Goal: Task Accomplishment & Management: Use online tool/utility

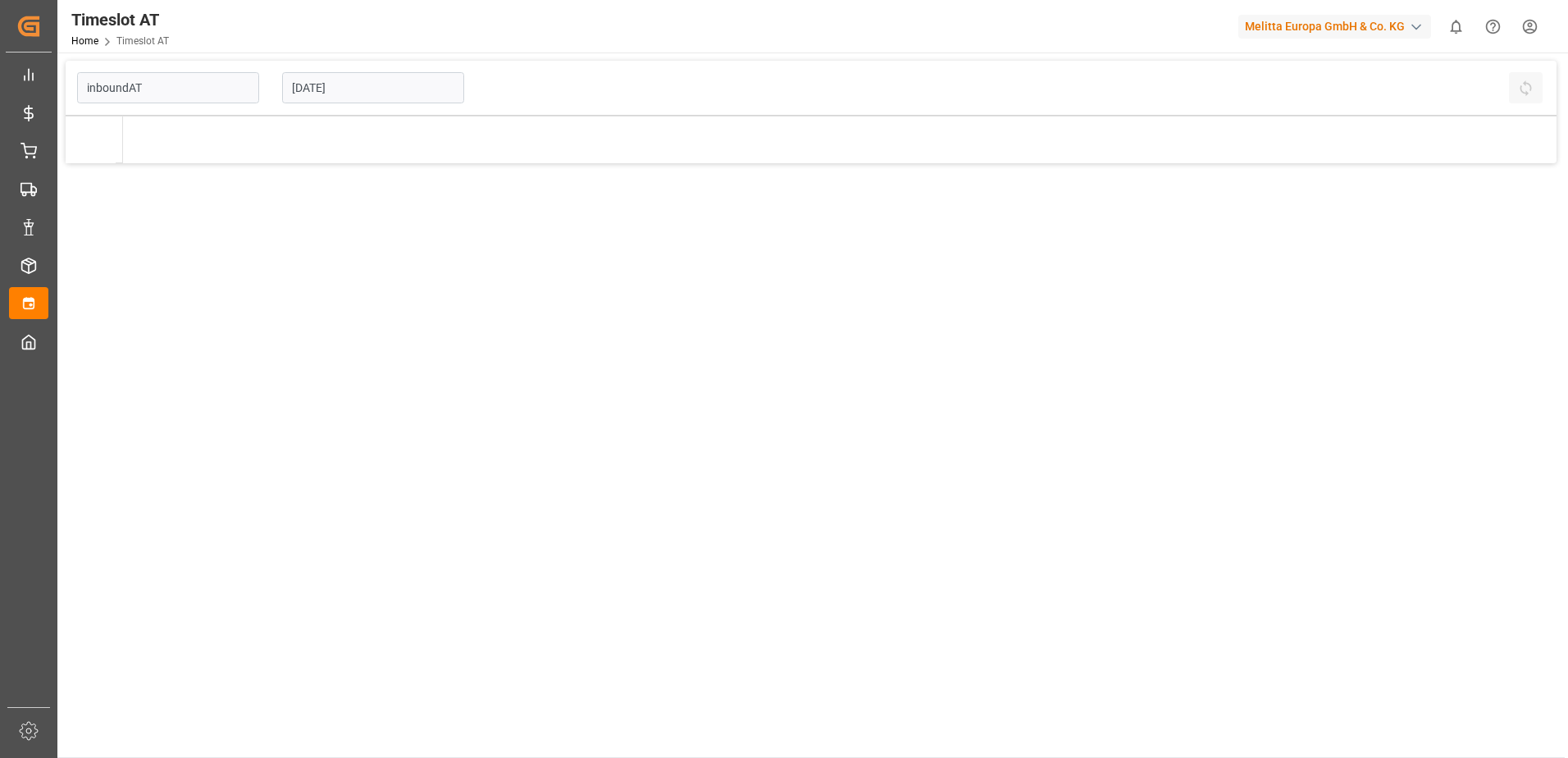
type input "Inbound AT"
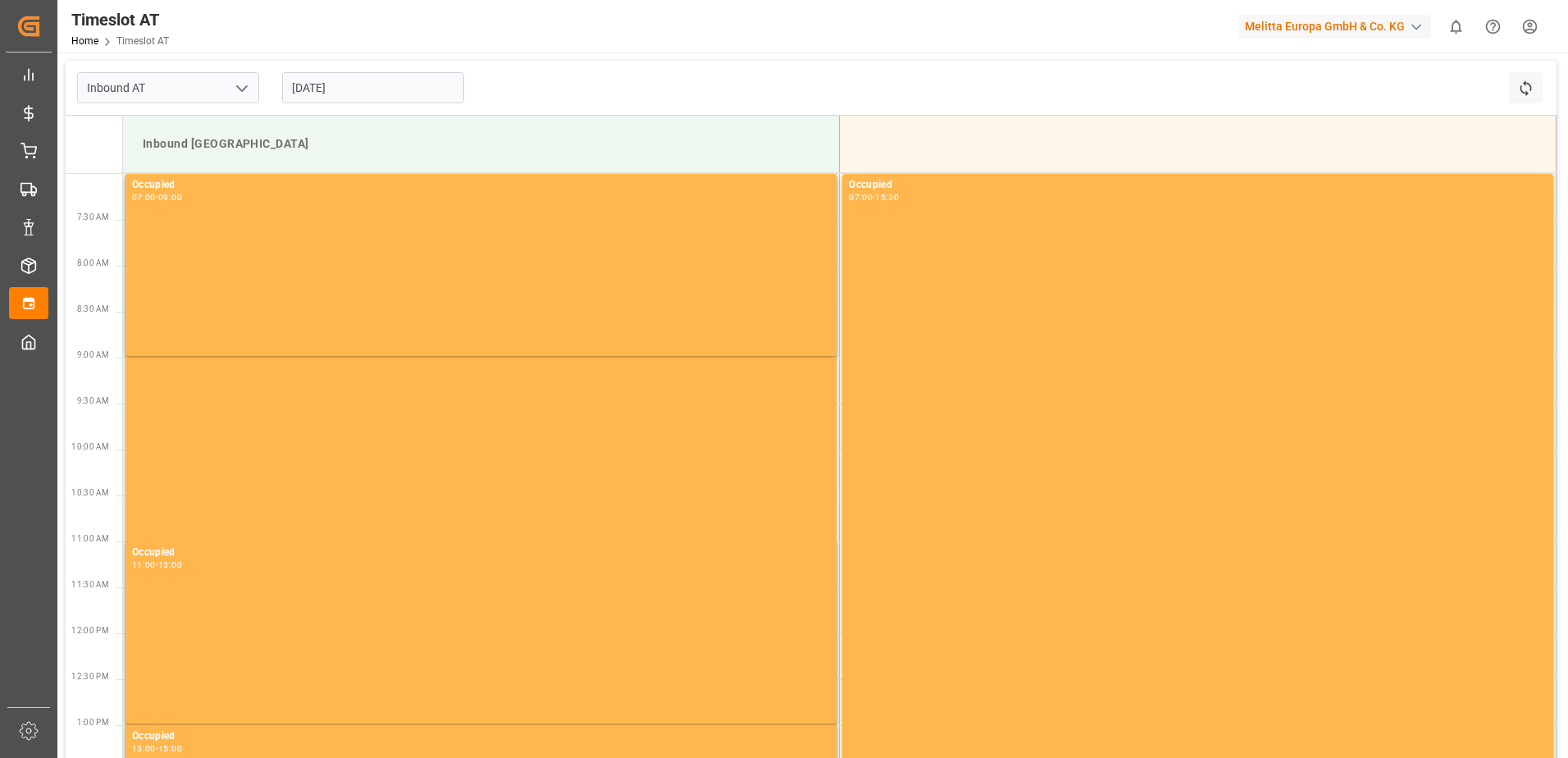
click at [330, 91] on input "[DATE]" at bounding box center [373, 87] width 182 height 31
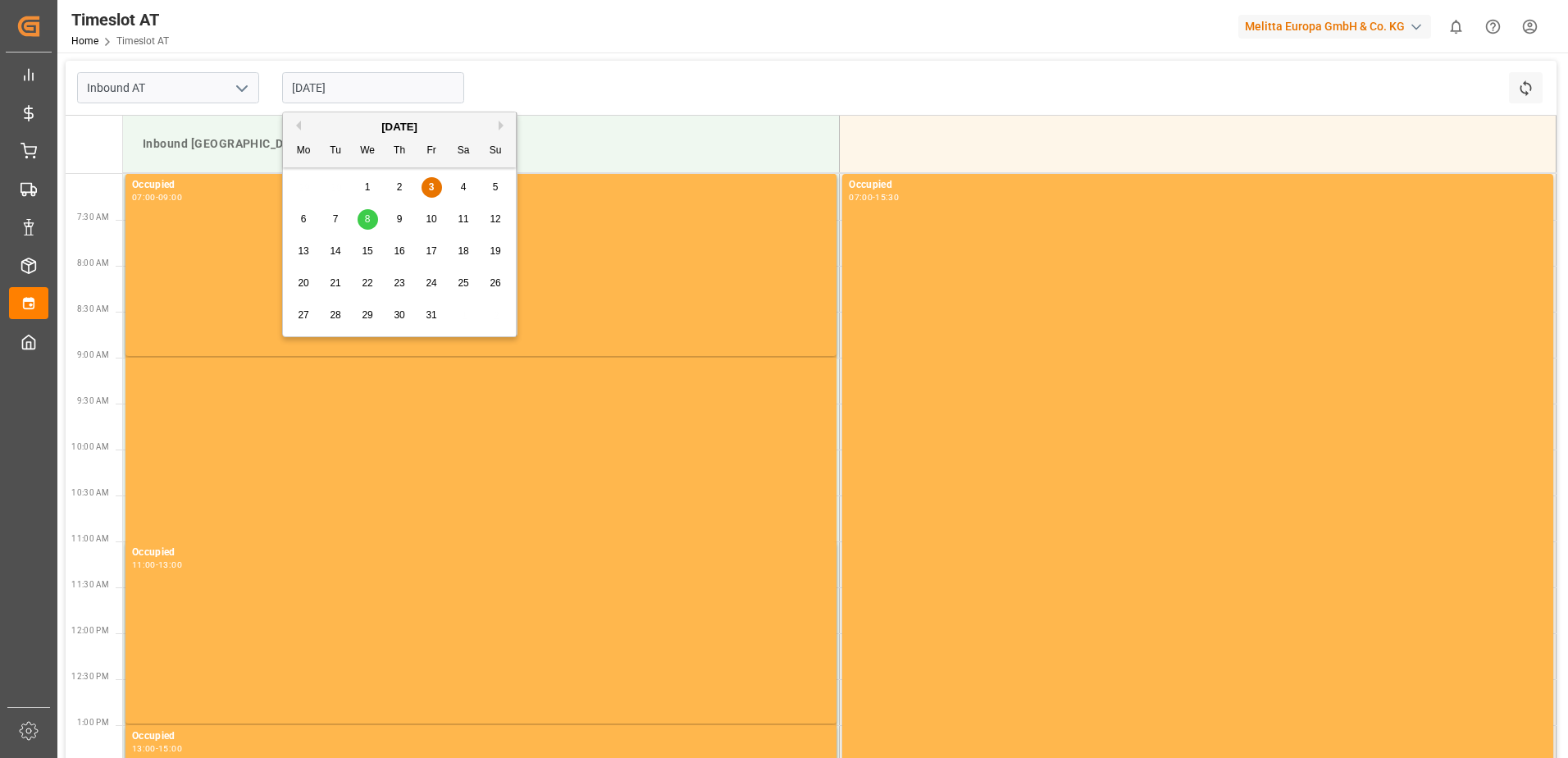
click at [366, 217] on span "8" at bounding box center [368, 219] width 5 height 12
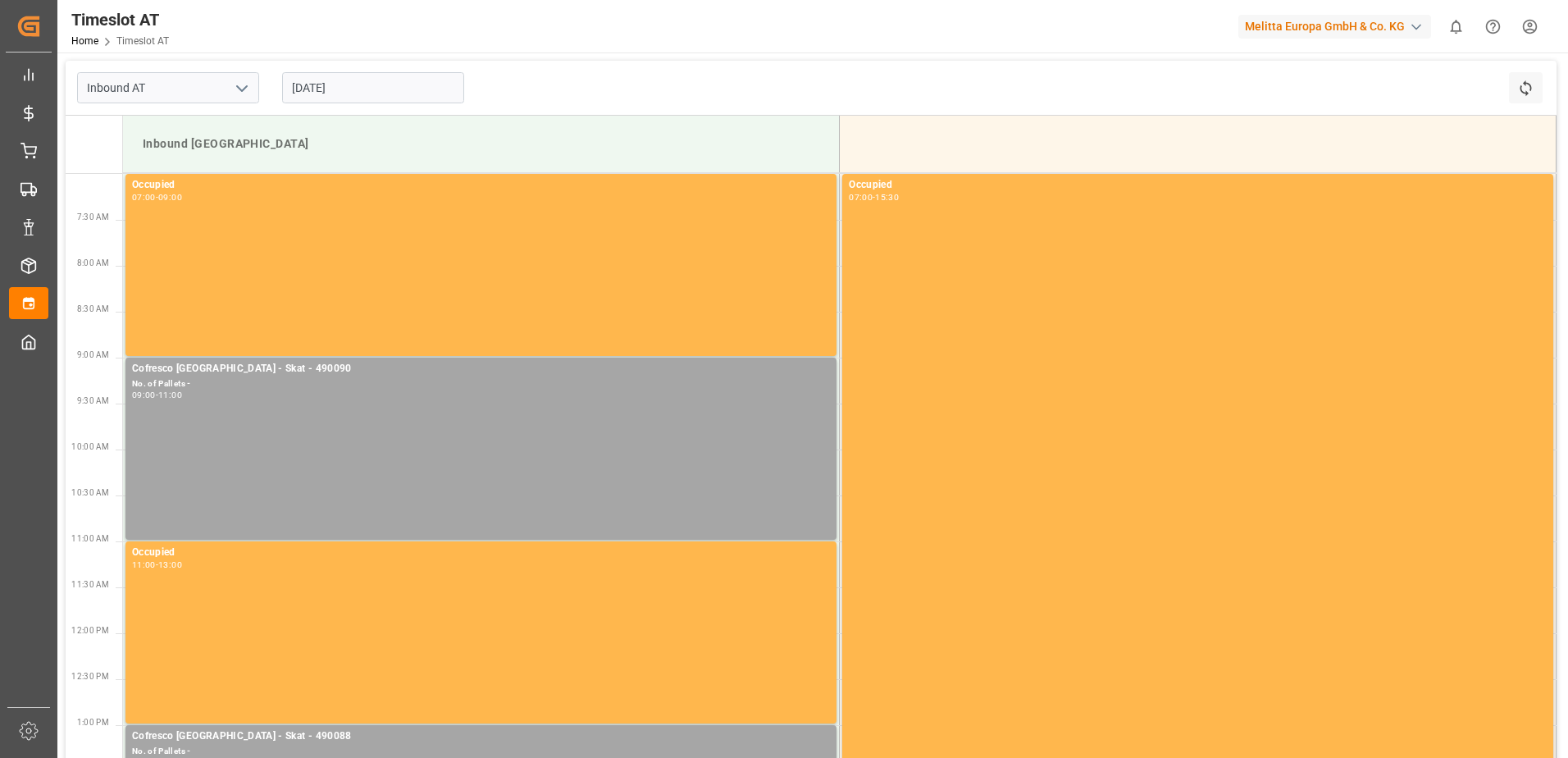
click at [315, 78] on input "[DATE]" at bounding box center [373, 87] width 182 height 31
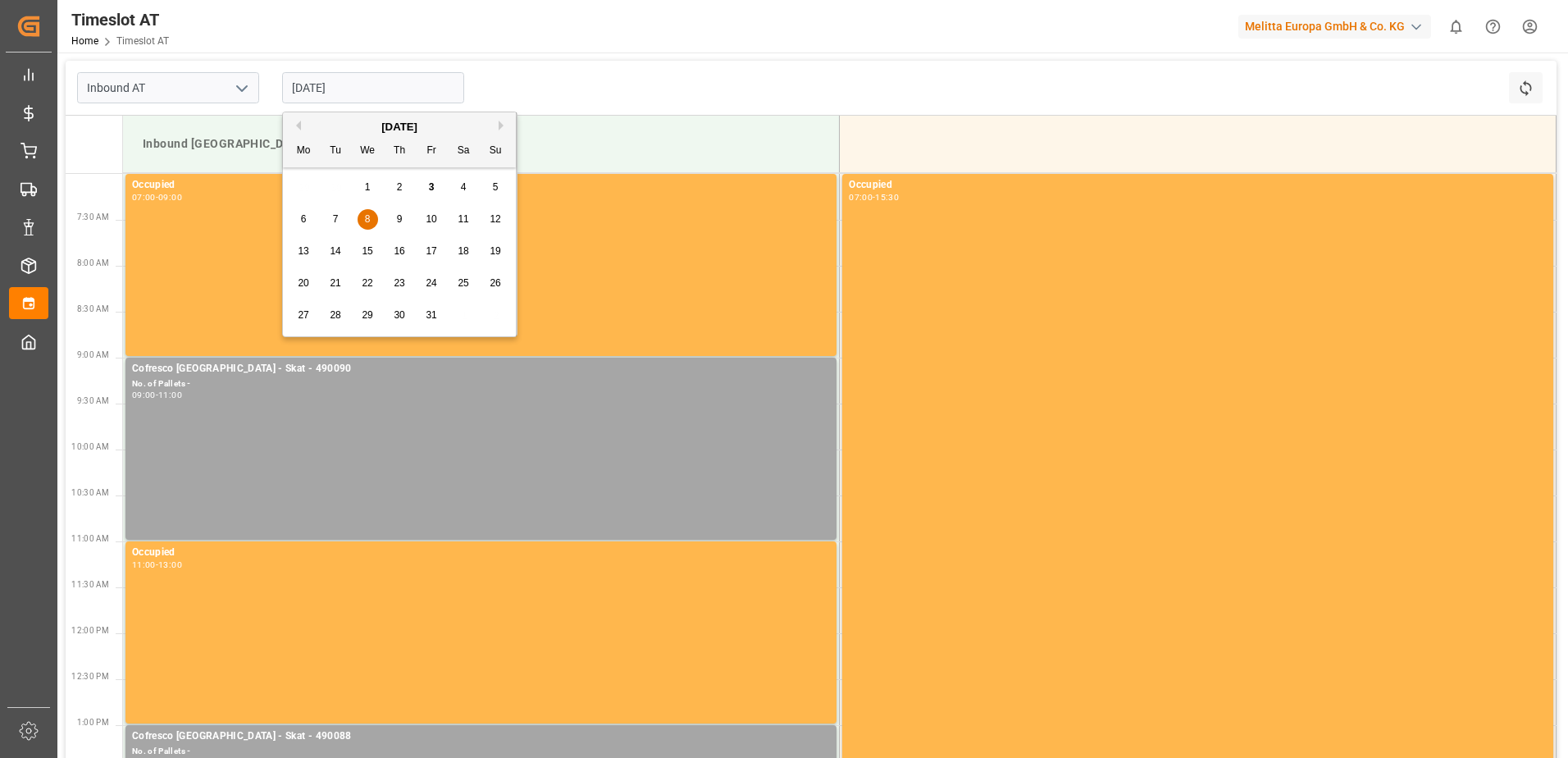
click at [332, 209] on div "7" at bounding box center [335, 219] width 21 height 21
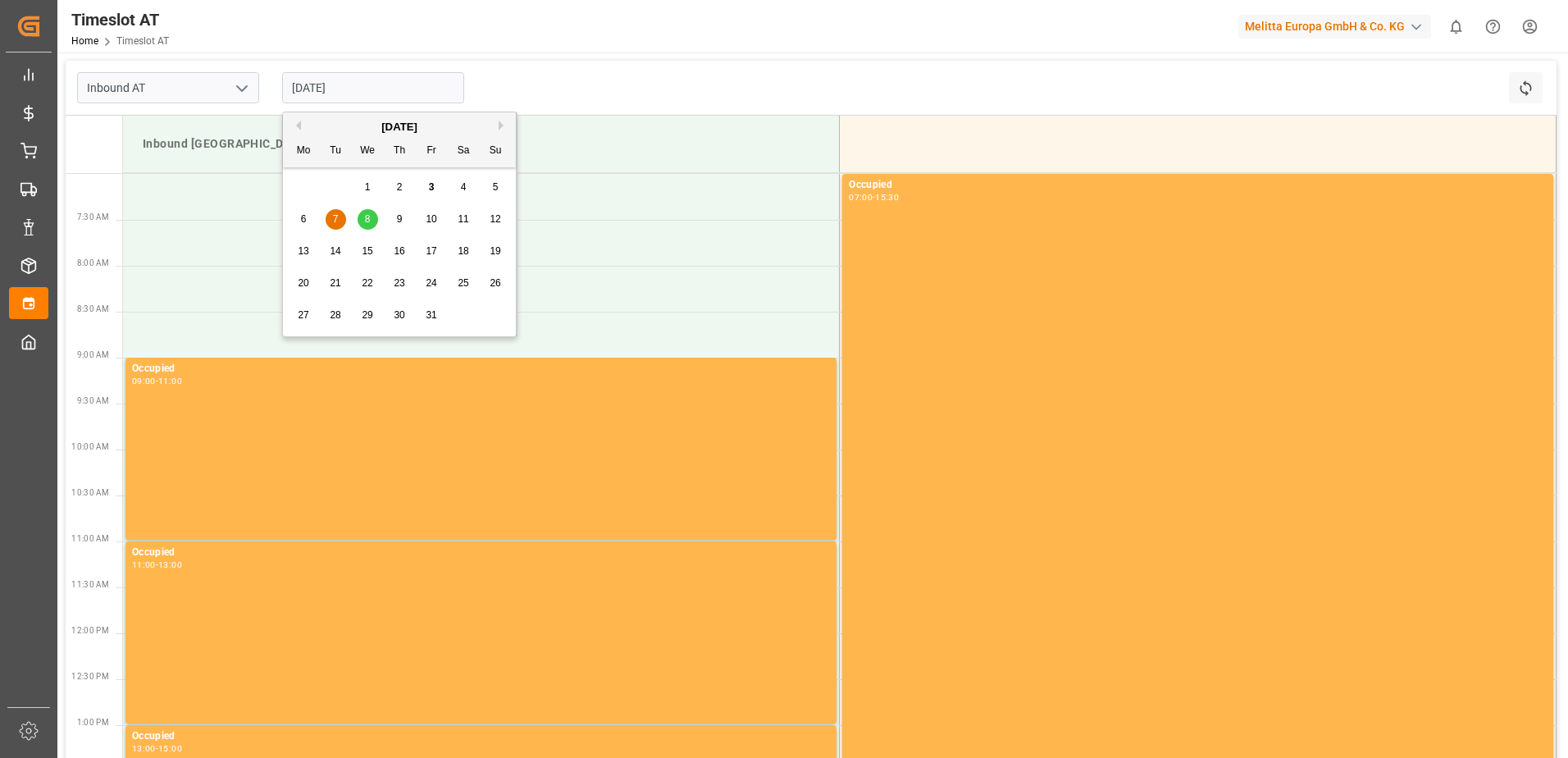
click at [324, 83] on input "[DATE]" at bounding box center [373, 87] width 182 height 31
click at [366, 220] on span "8" at bounding box center [368, 219] width 5 height 12
type input "[DATE]"
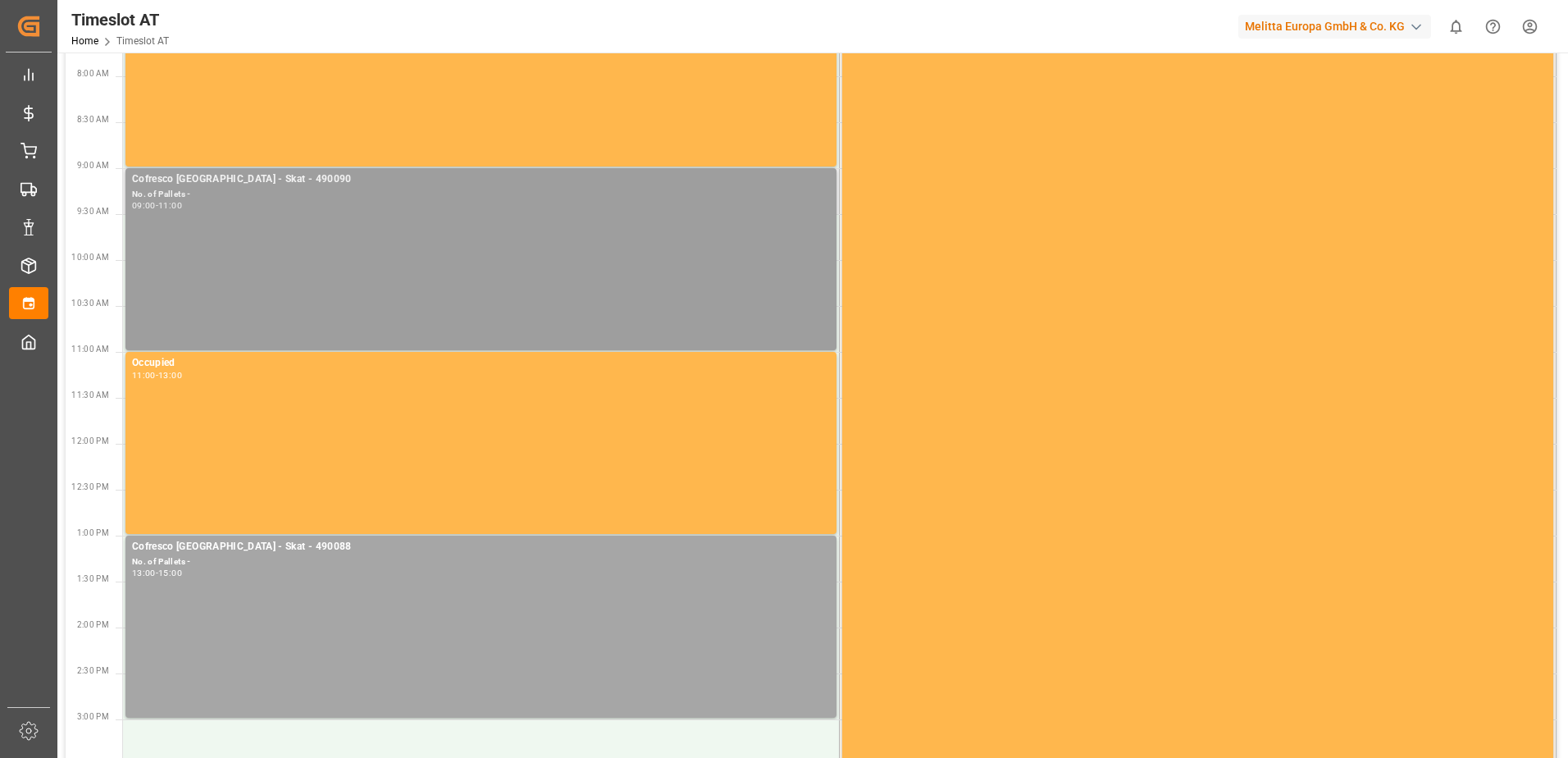
scroll to position [165, 0]
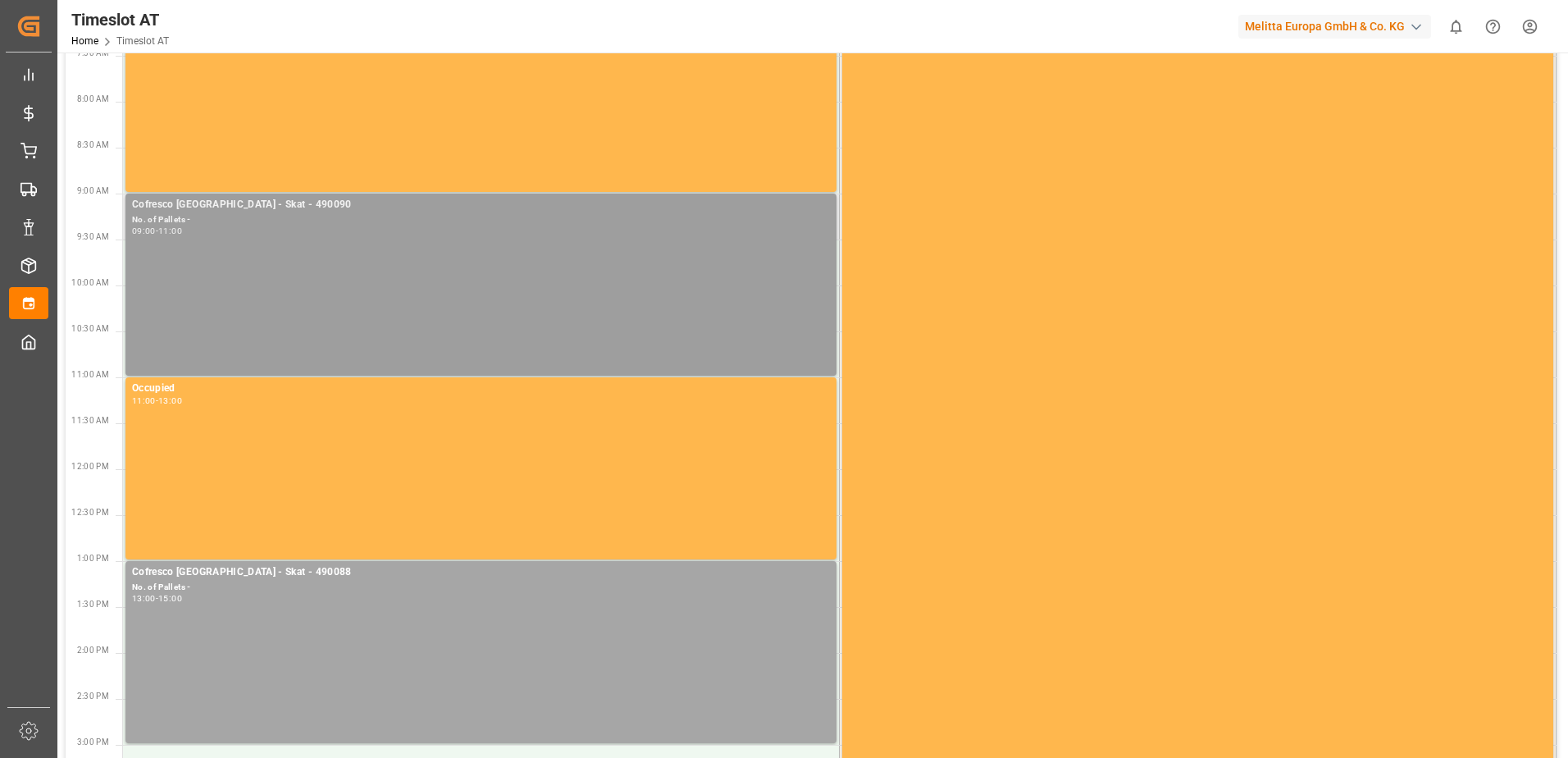
click at [265, 264] on div "Cofresco [GEOGRAPHIC_DATA] - Skat - 490090 No. of Pallets - 09:00 - 11:00" at bounding box center [481, 284] width 698 height 175
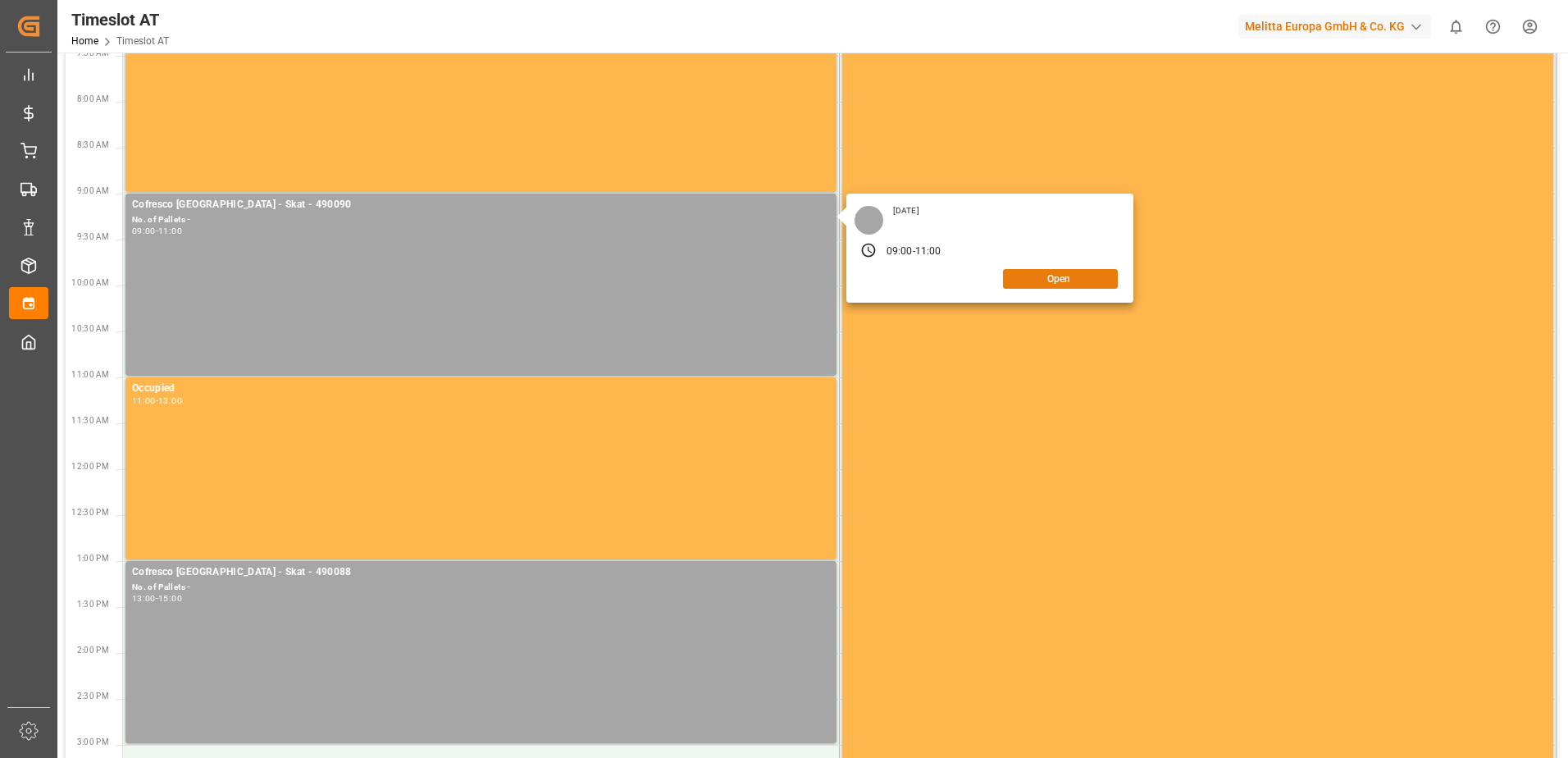
click at [1048, 281] on button "Open" at bounding box center [1060, 279] width 114 height 20
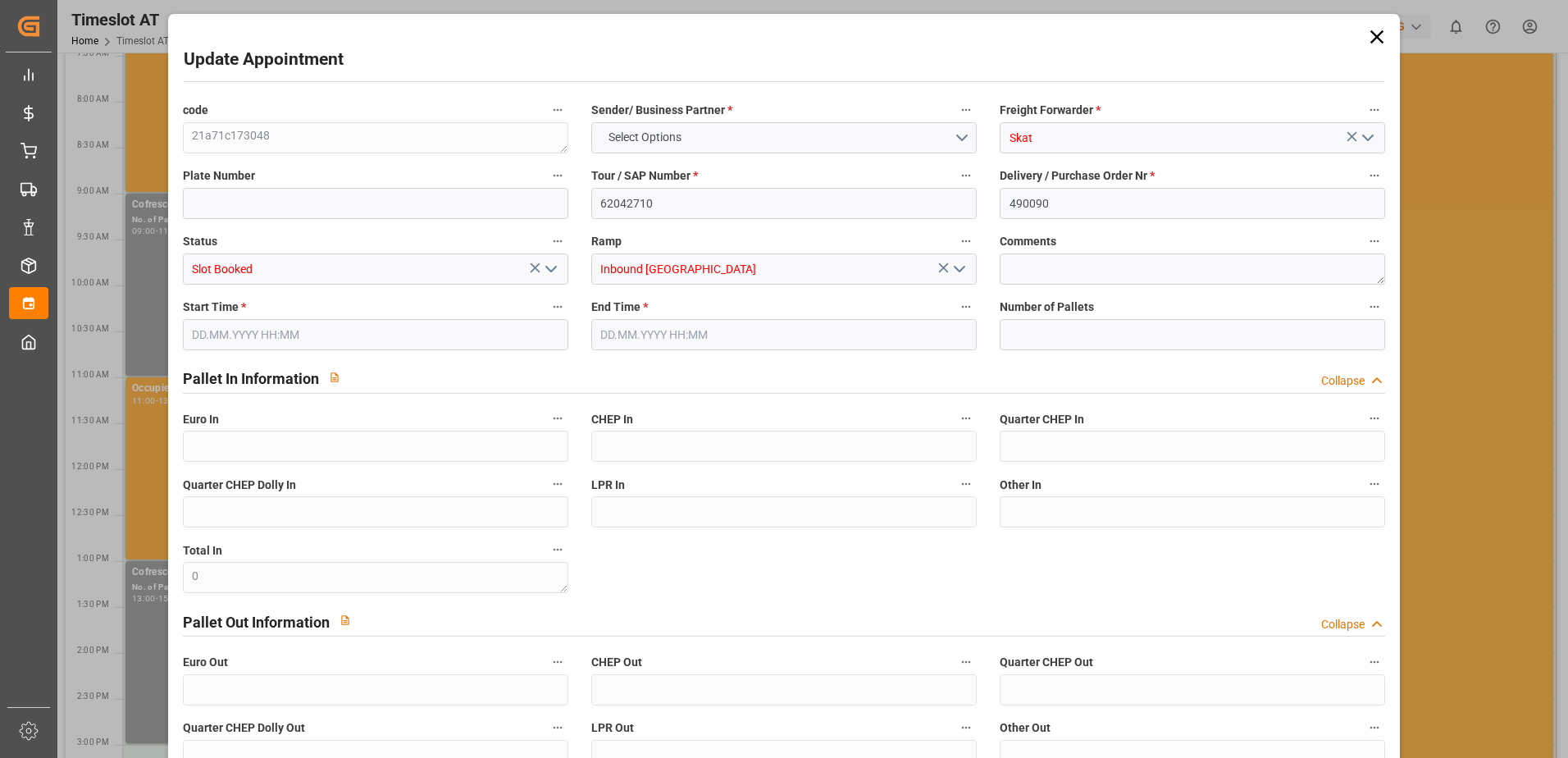
type input "0"
type input "[DATE] 09:00"
type input "[DATE] 11:00"
type input "[DATE] 11:51"
click at [239, 194] on input at bounding box center [375, 204] width 385 height 31
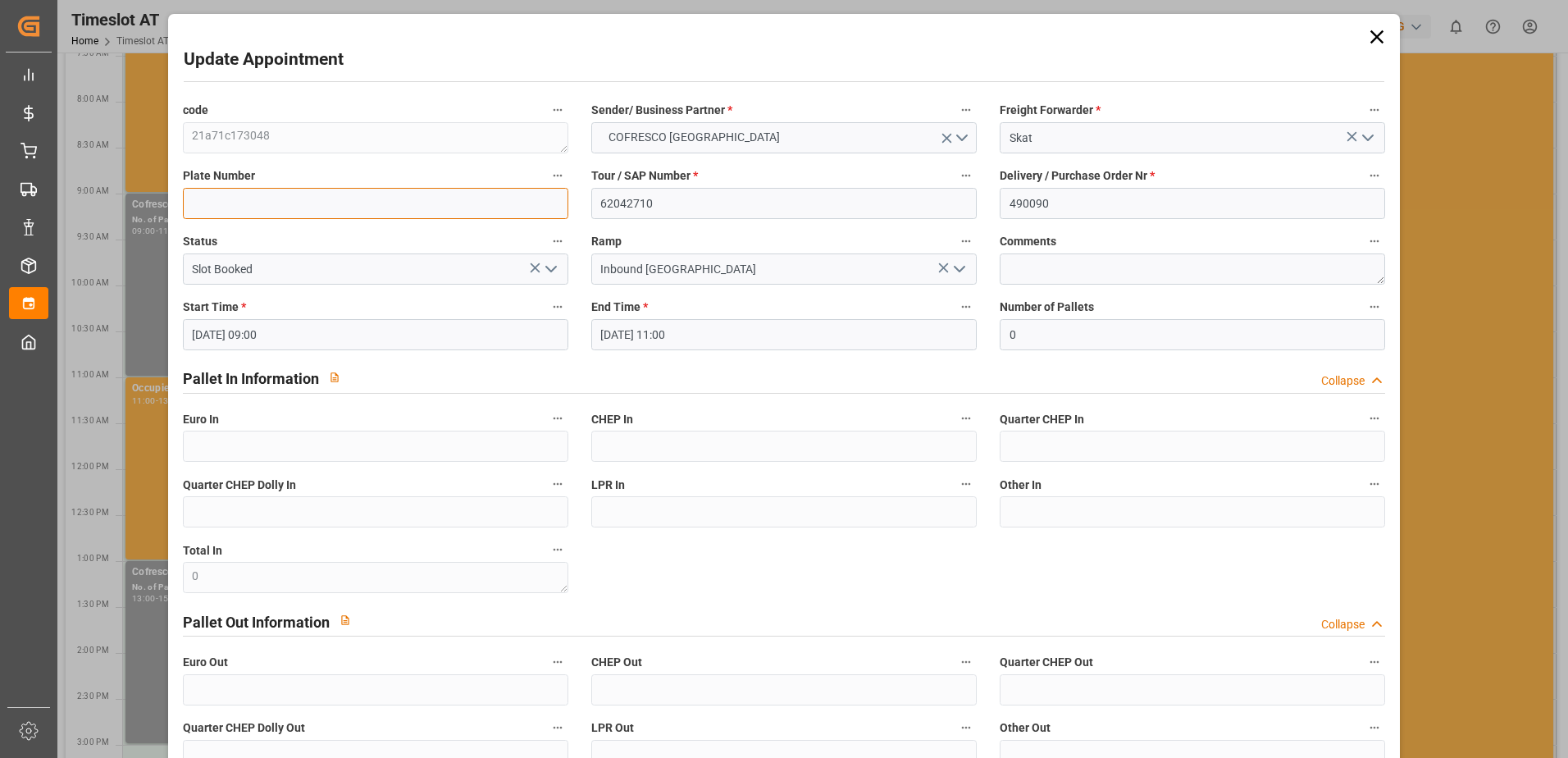
paste input "WND99771"
click at [343, 203] on input "WND99771/" at bounding box center [375, 204] width 385 height 31
click at [345, 203] on input "WND99771/" at bounding box center [375, 204] width 385 height 31
click at [519, 234] on label "Status" at bounding box center [375, 242] width 385 height 23
click at [547, 234] on button "Status" at bounding box center [557, 241] width 21 height 21
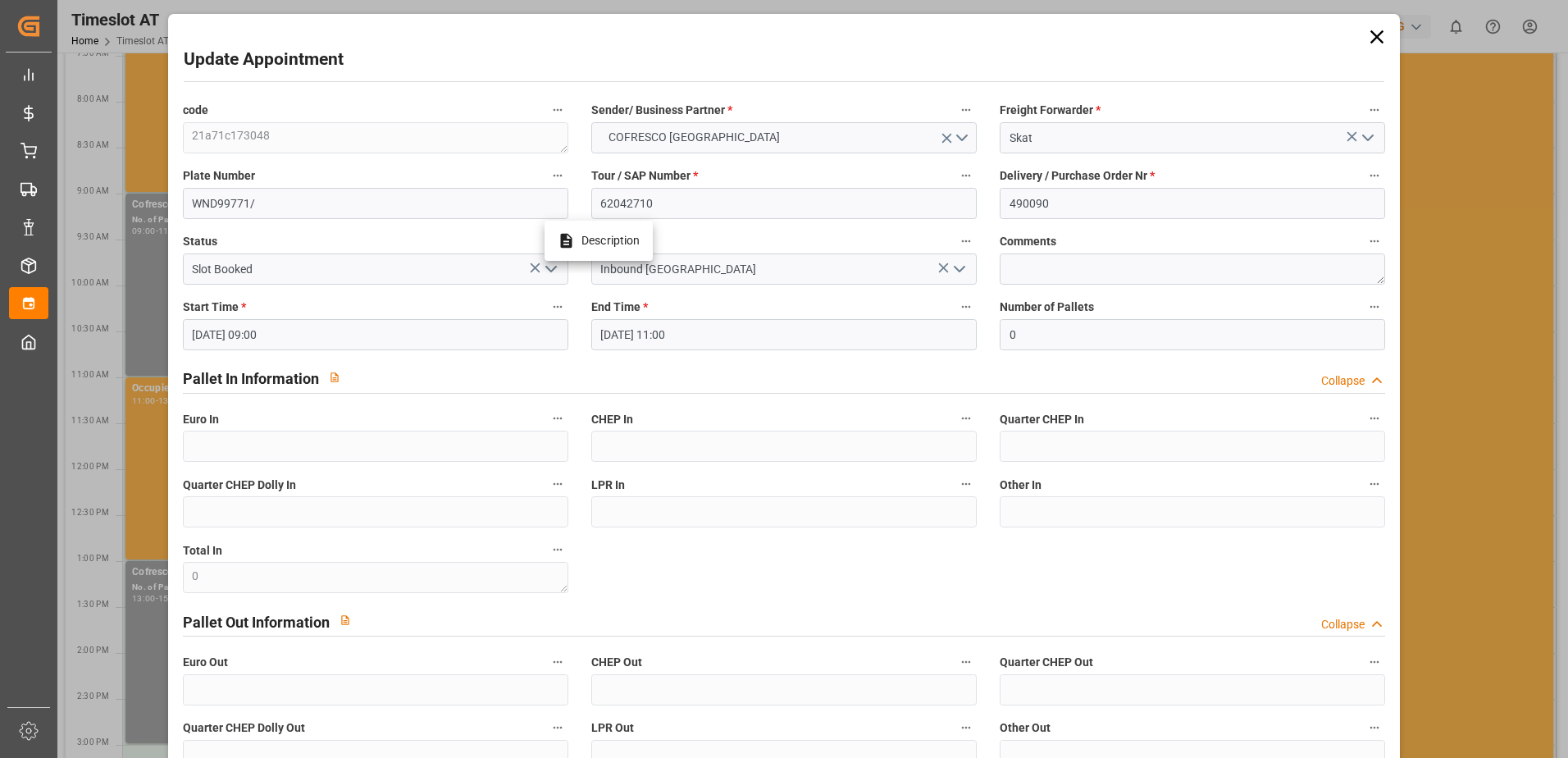
click at [337, 199] on div at bounding box center [784, 379] width 1568 height 758
click at [286, 196] on input "WND99771/" at bounding box center [375, 204] width 385 height 31
type input "WND99771/PY0147Y"
click at [315, 159] on div "Plate Number WND99771/PY0147Y" at bounding box center [376, 192] width 409 height 65
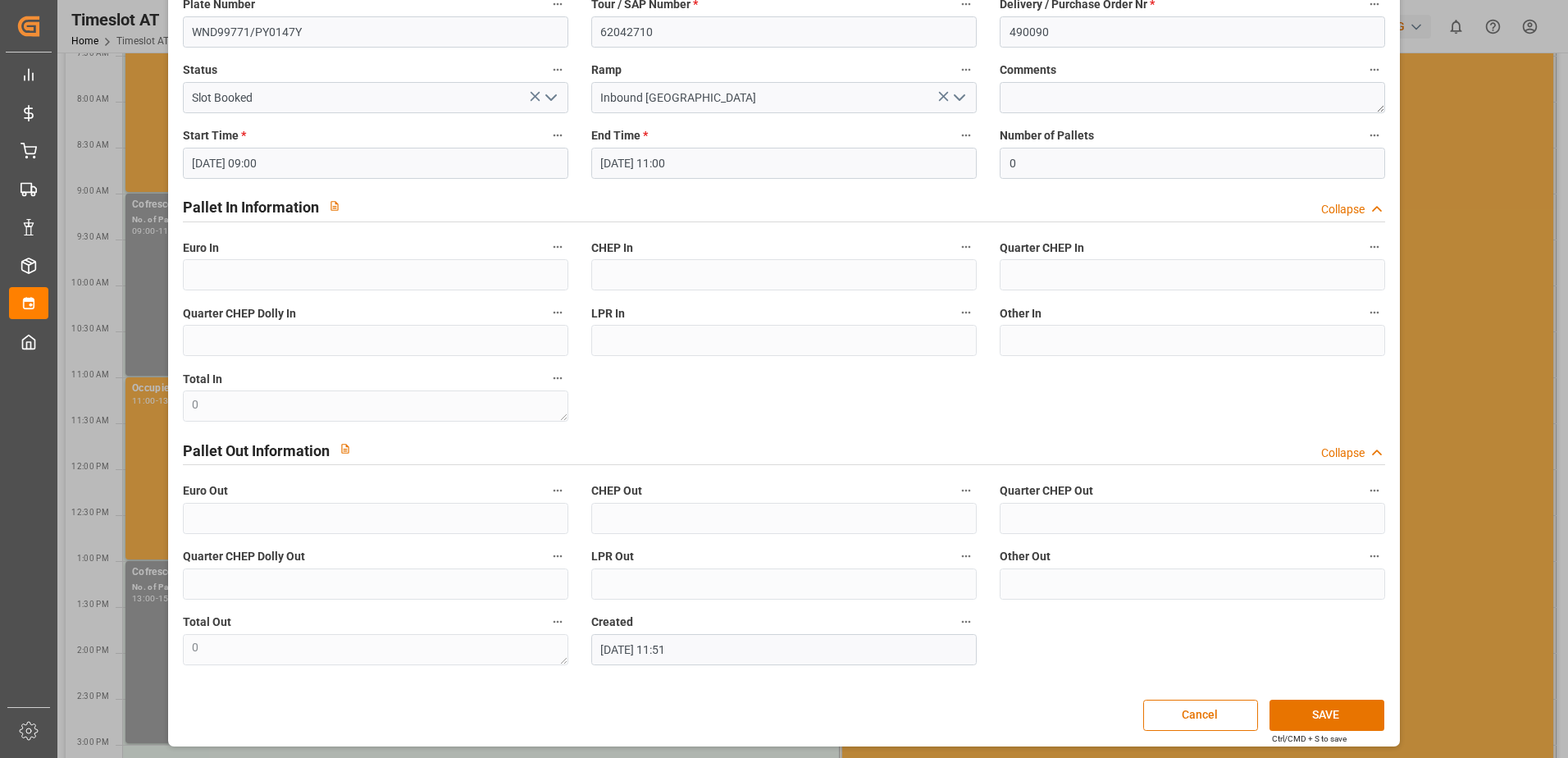
scroll to position [174, 0]
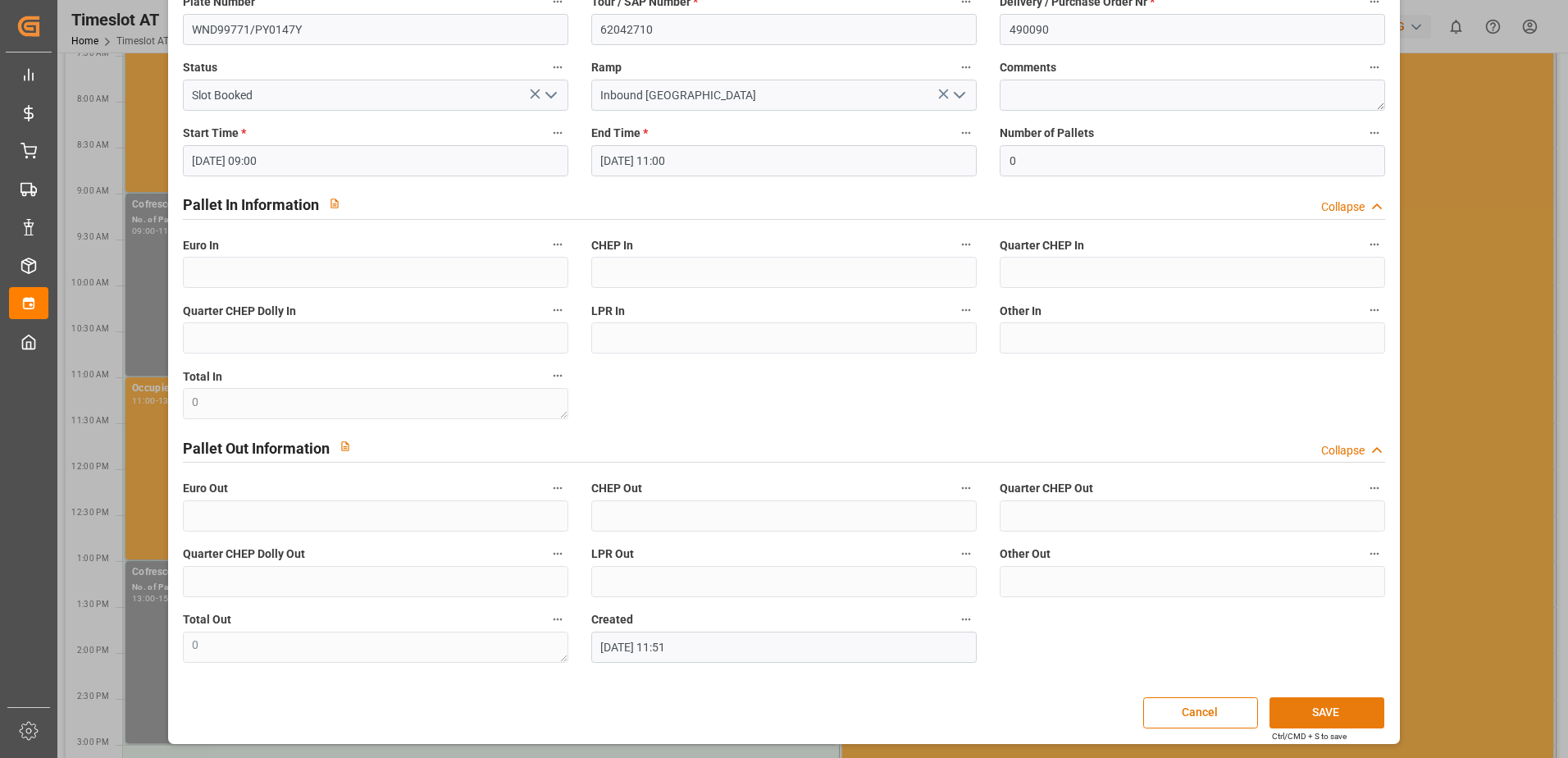
click at [1305, 705] on button "SAVE" at bounding box center [1326, 713] width 114 height 31
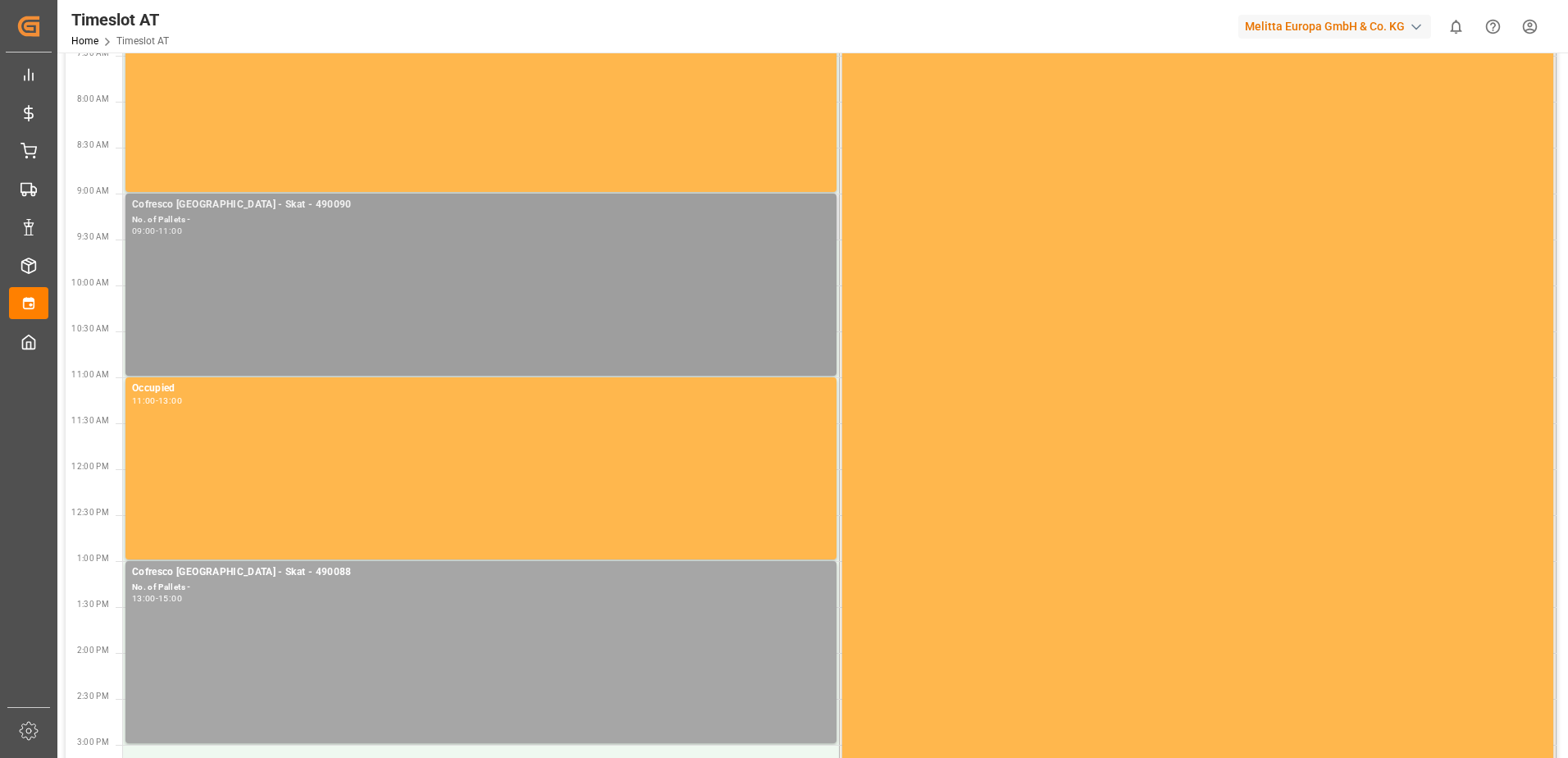
click at [223, 238] on div "Cofresco [GEOGRAPHIC_DATA] - Skat - 490090 No. of Pallets - 09:00 - 11:00" at bounding box center [481, 284] width 698 height 175
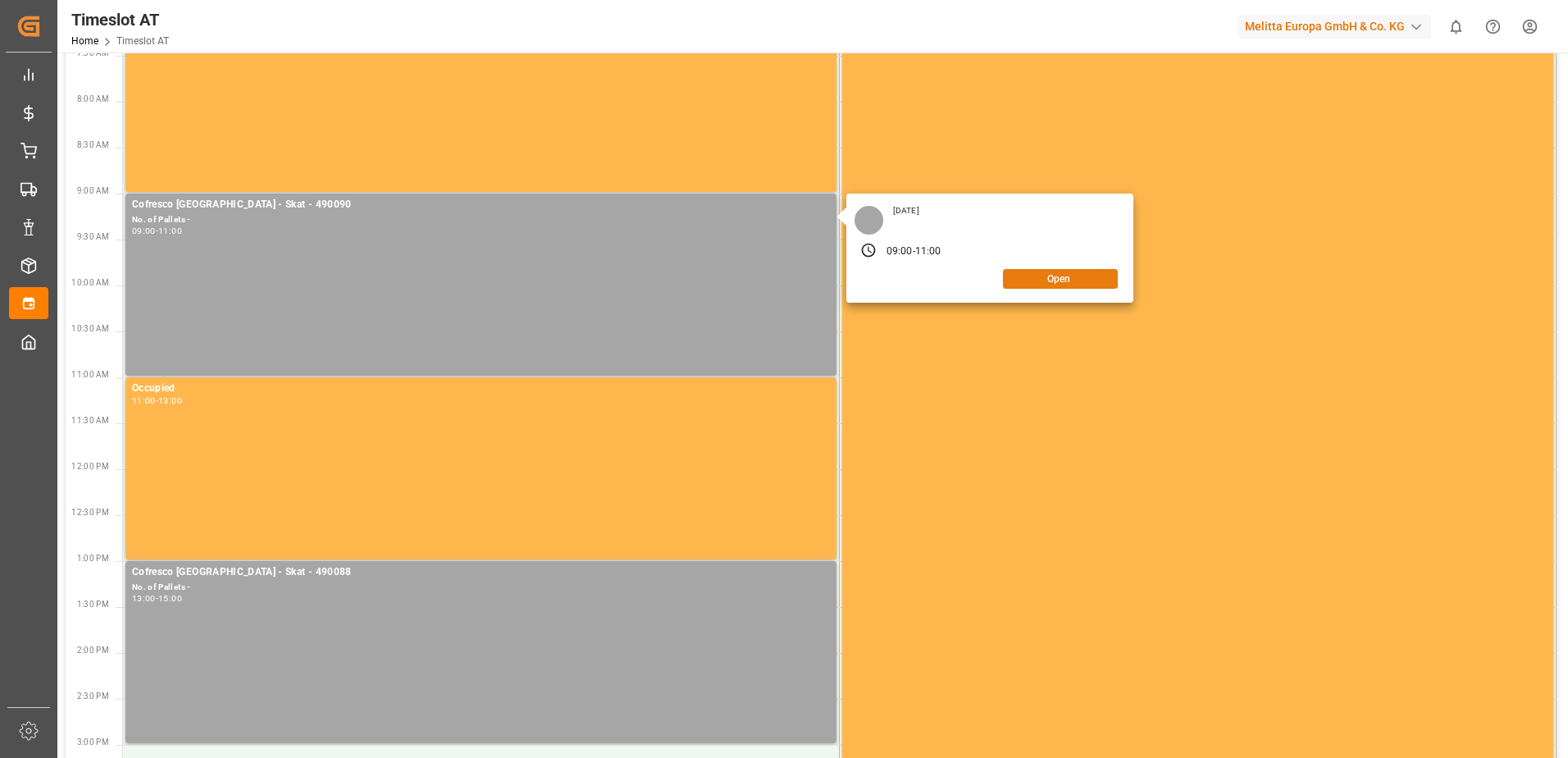
click at [1049, 284] on button "Open" at bounding box center [1060, 279] width 114 height 20
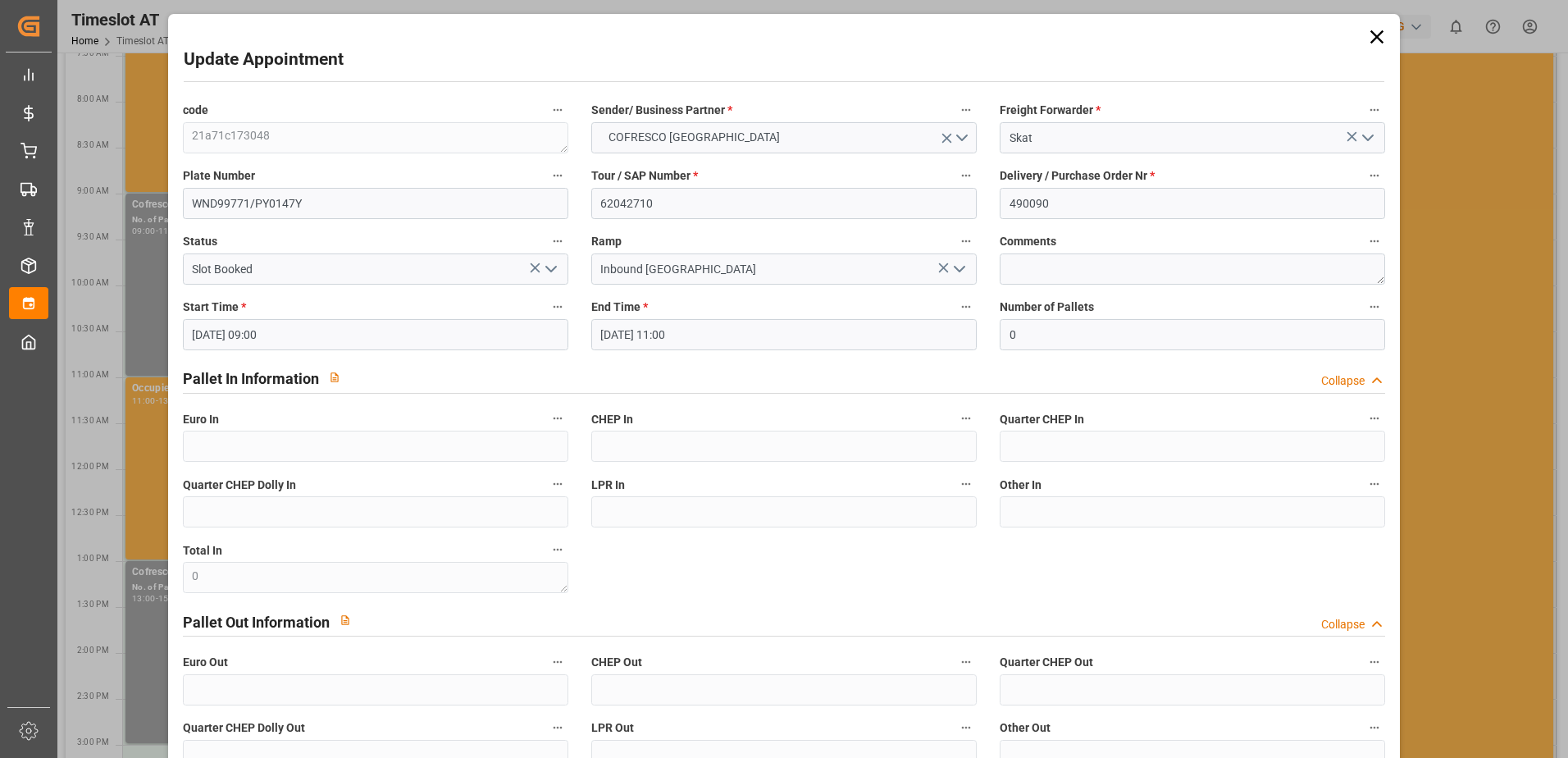
click at [1376, 38] on icon at bounding box center [1376, 36] width 23 height 23
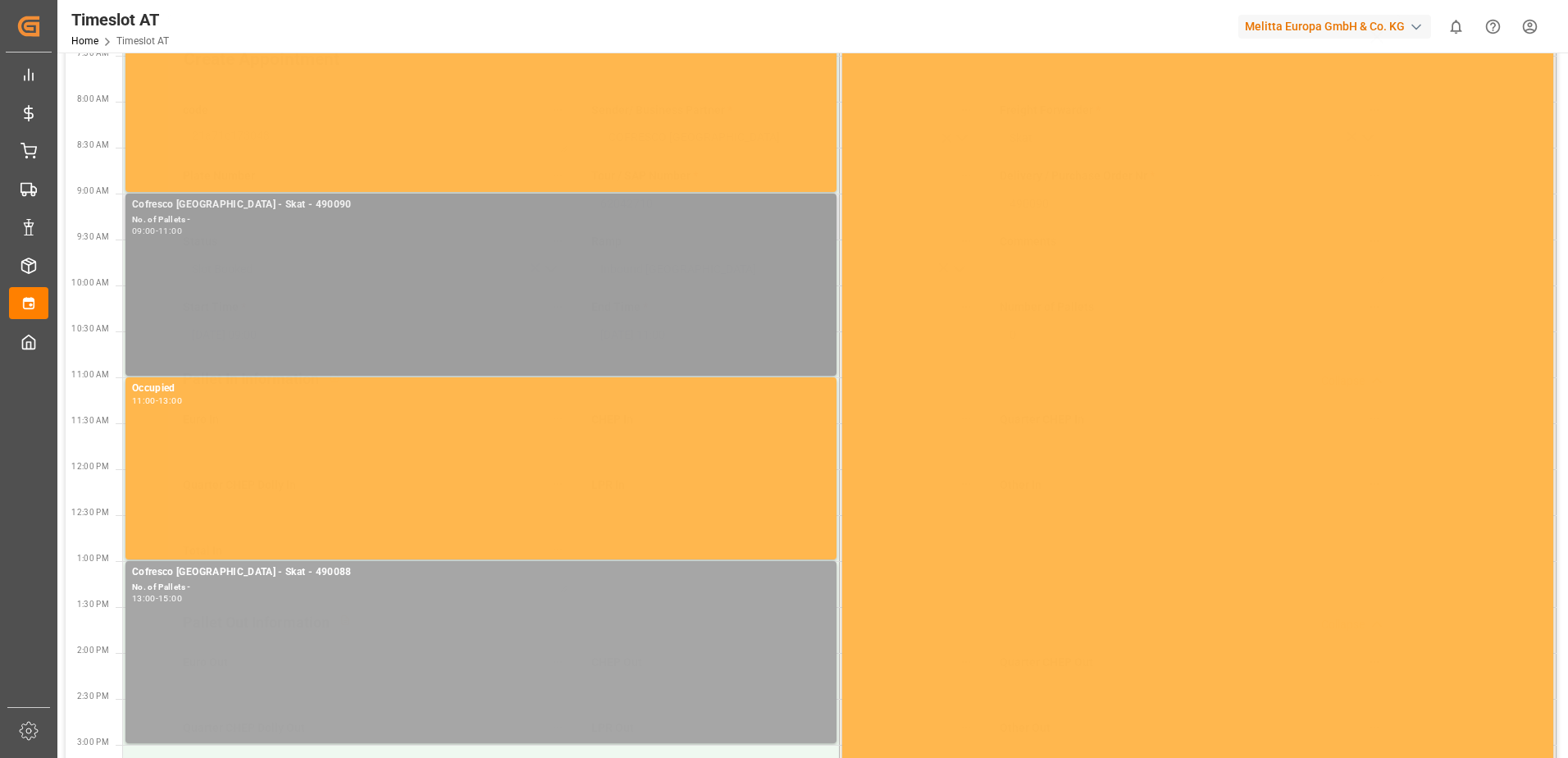
scroll to position [0, 0]
click at [466, 645] on div "Cofresco [GEOGRAPHIC_DATA] - Skat - 490088 No. of Pallets - 13:00 - 15:00" at bounding box center [481, 652] width 698 height 175
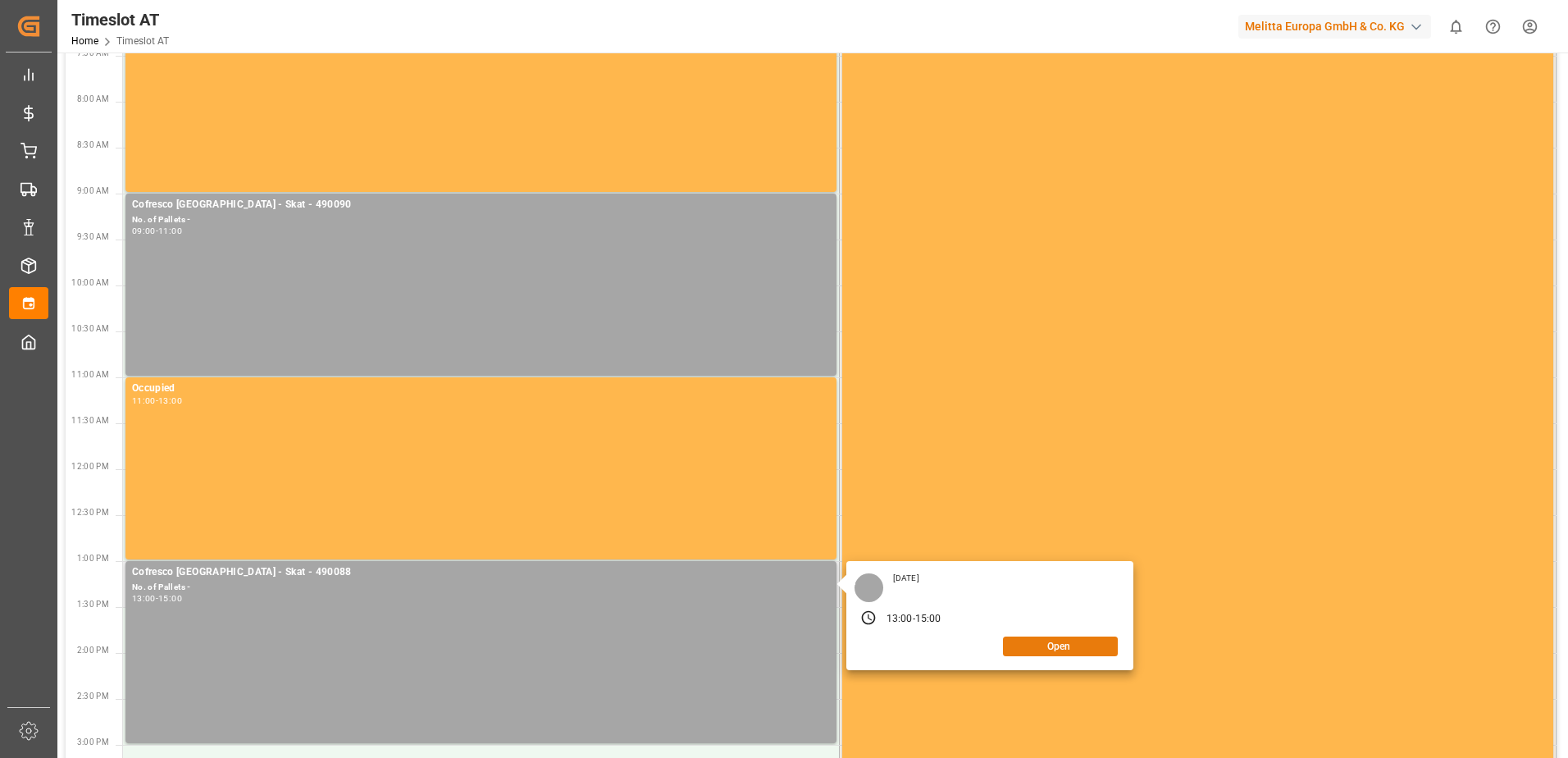
click at [1076, 645] on button "Open" at bounding box center [1060, 647] width 114 height 20
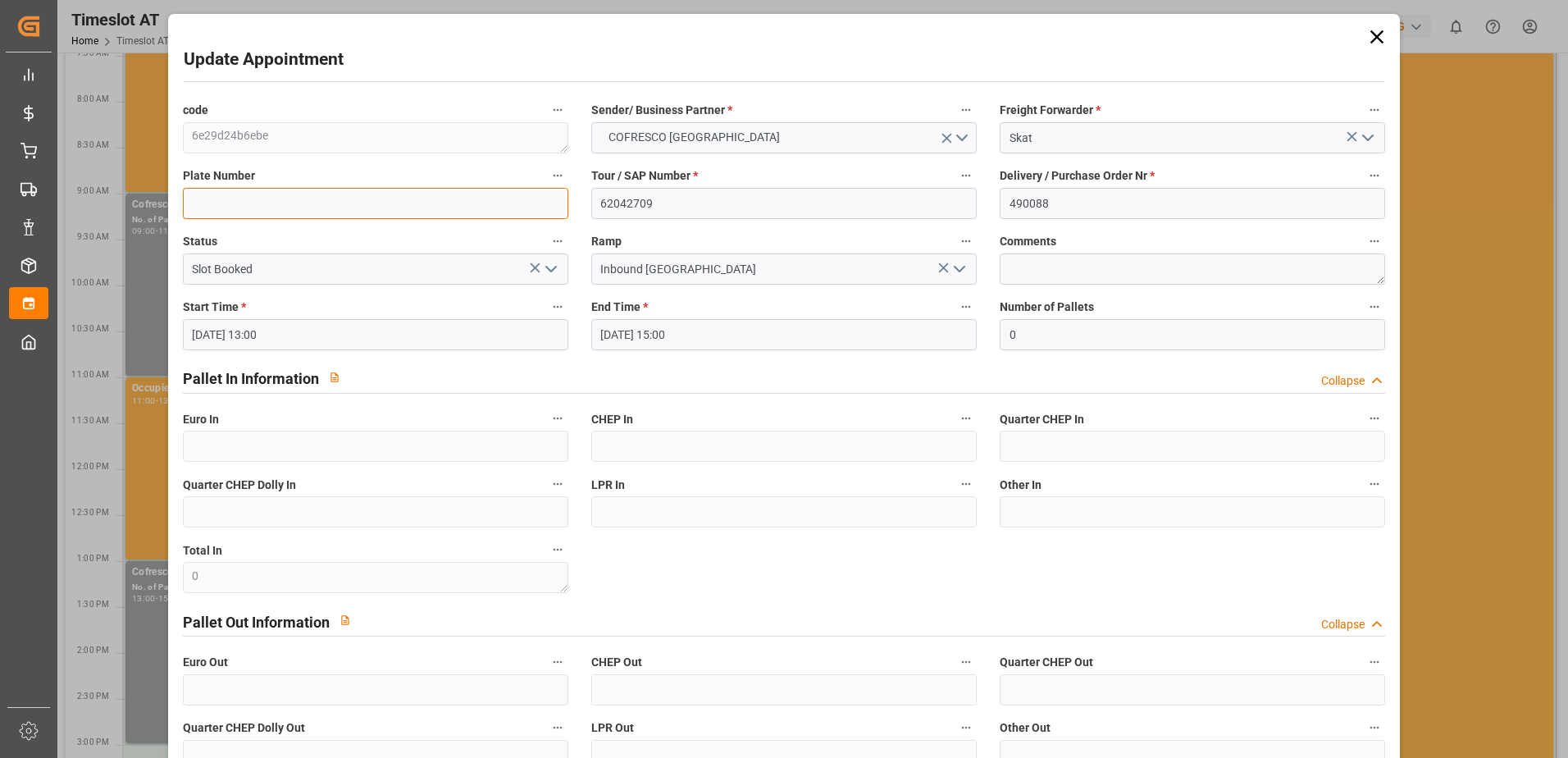
click at [331, 209] on input at bounding box center [375, 204] width 385 height 31
paste input "PY01156"
click at [254, 205] on input "PY01156/" at bounding box center [375, 204] width 385 height 31
paste input "WND92F2"
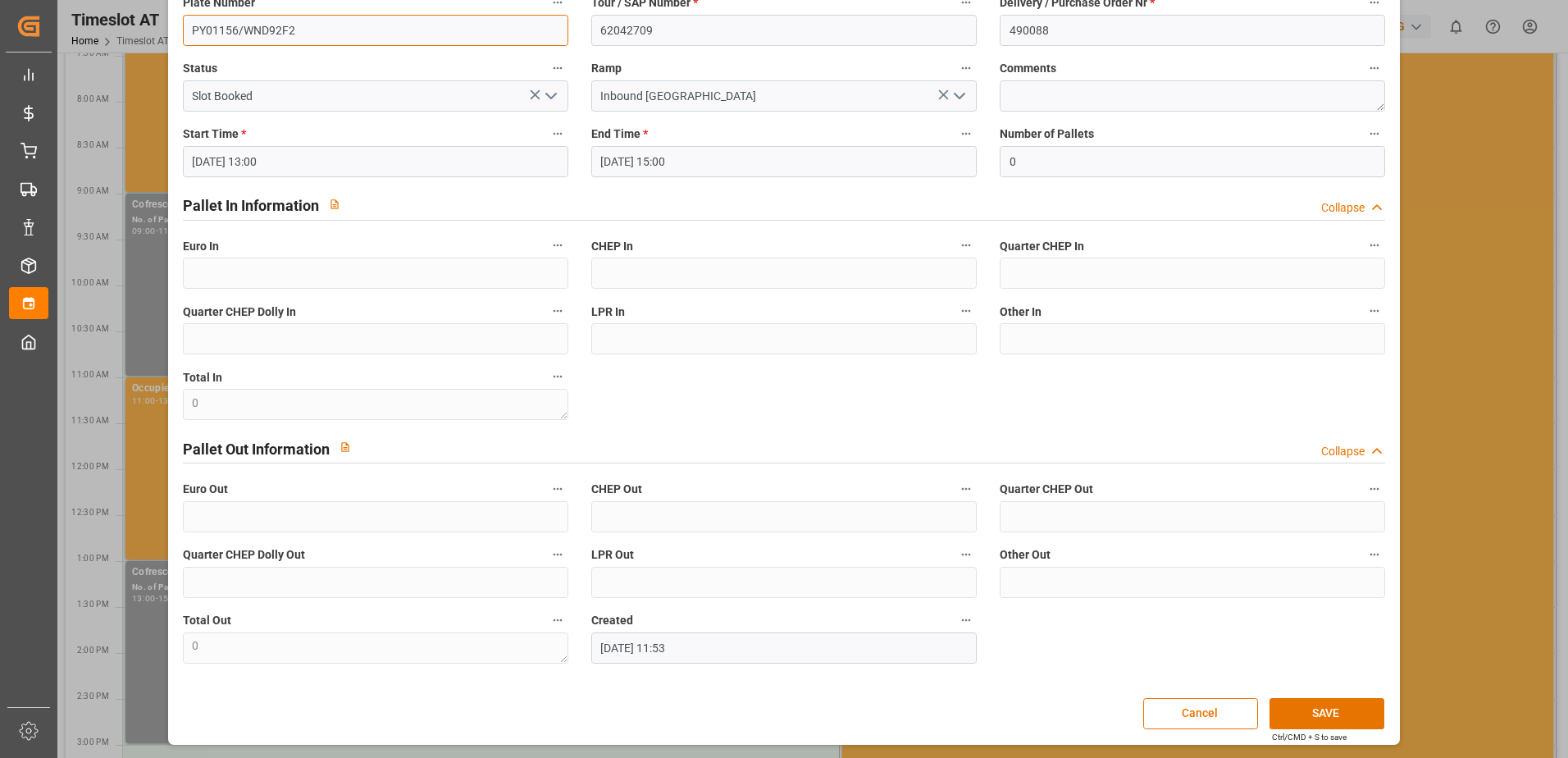
scroll to position [174, 0]
type input "PY01156/WND92F2"
click at [1313, 714] on button "SAVE" at bounding box center [1326, 713] width 114 height 31
